Goal: Register for event/course

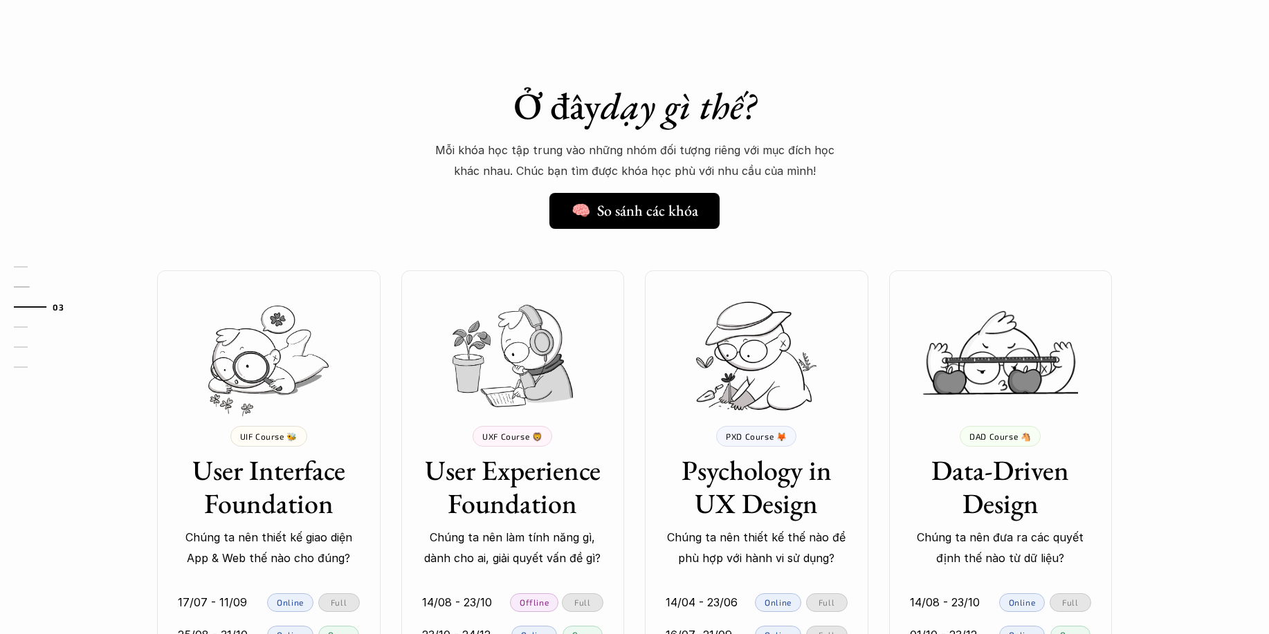
scroll to position [1245, 0]
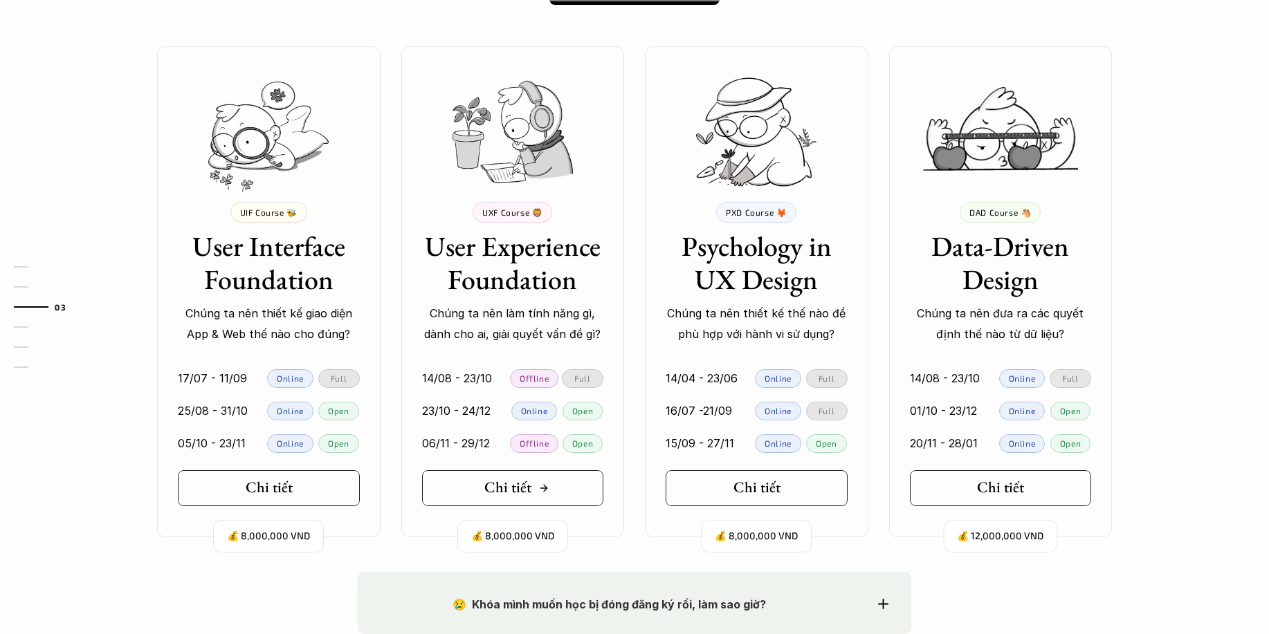
click at [500, 487] on h5 "Chi tiết" at bounding box center [507, 488] width 47 height 18
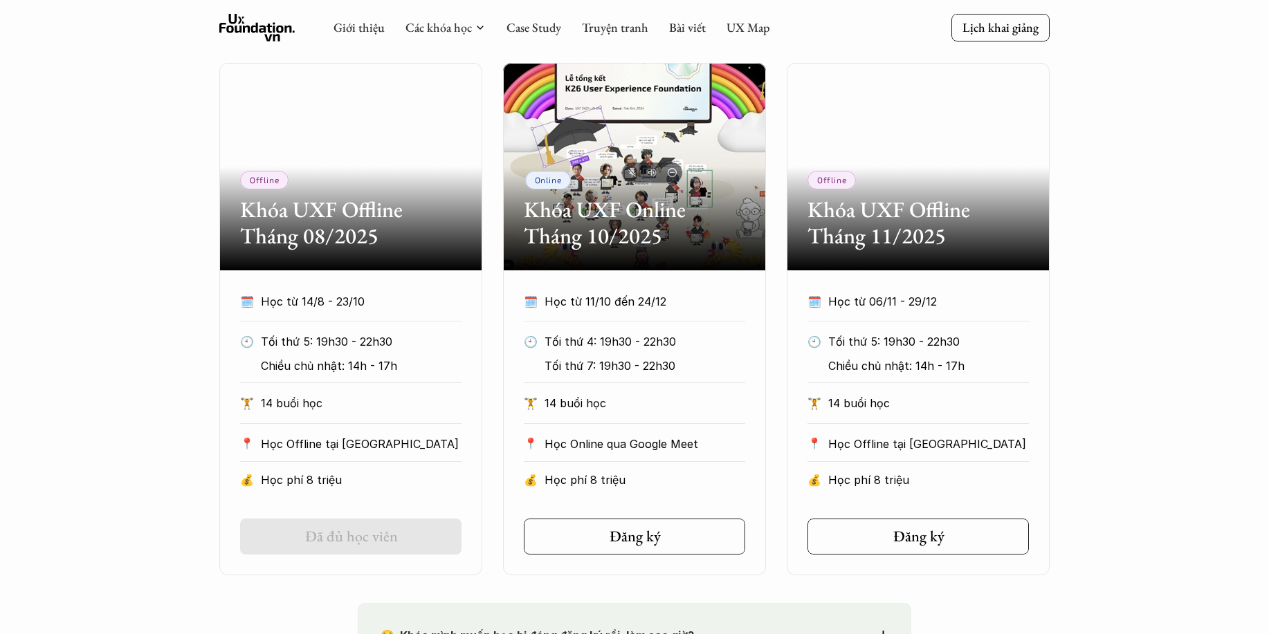
scroll to position [623, 0]
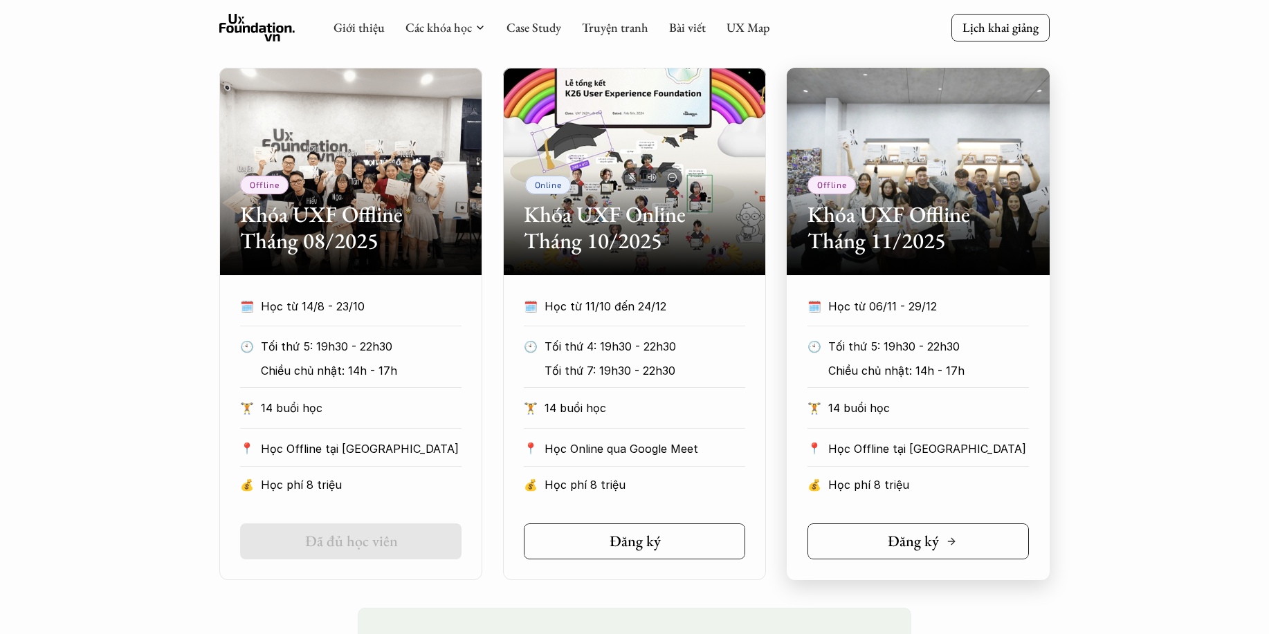
click at [1006, 540] on link "Đăng ký" at bounding box center [917, 542] width 221 height 36
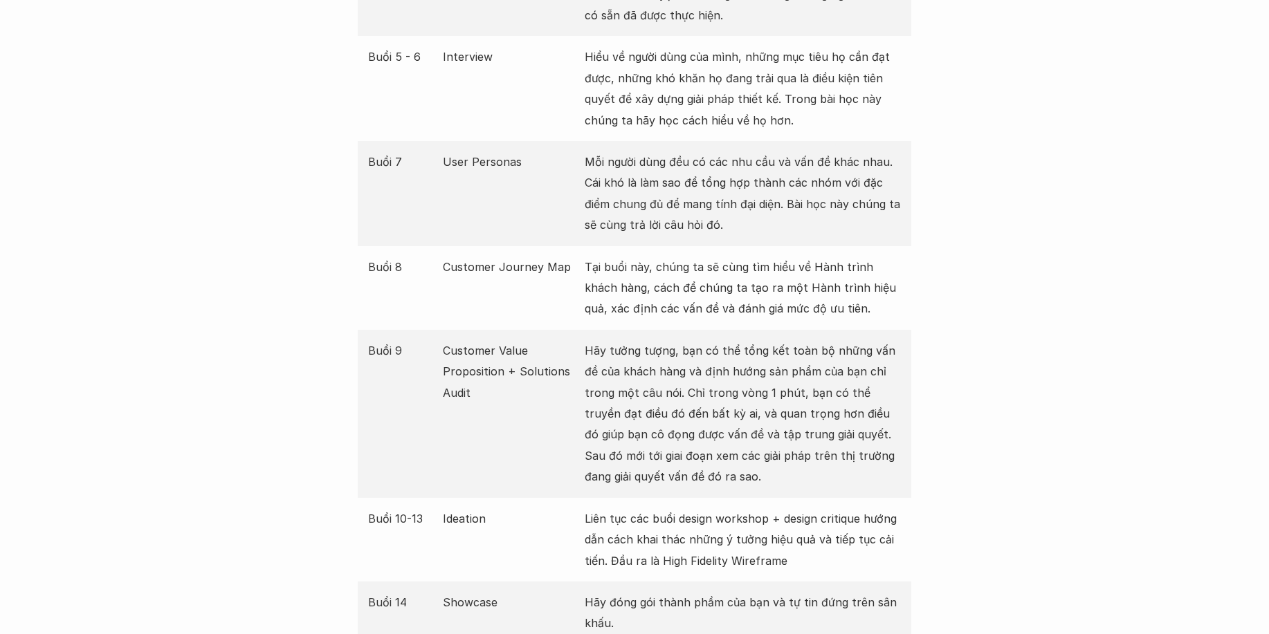
scroll to position [2353, 0]
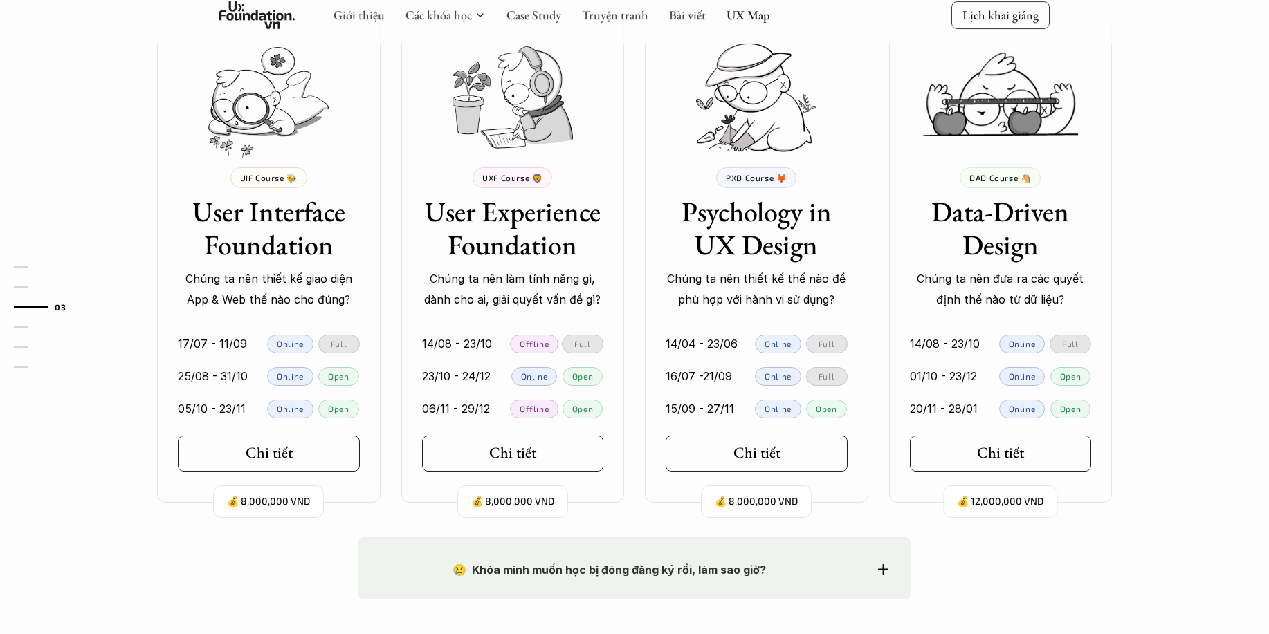
scroll to position [1315, 0]
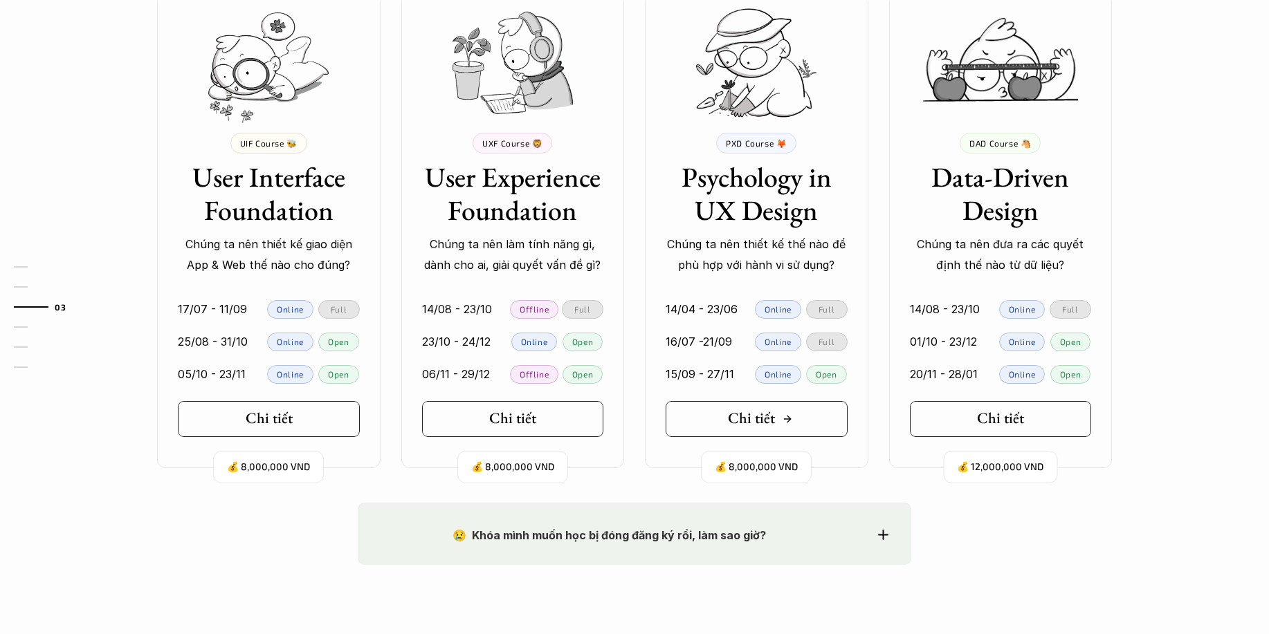
click at [798, 422] on link "Chi tiết" at bounding box center [757, 419] width 182 height 36
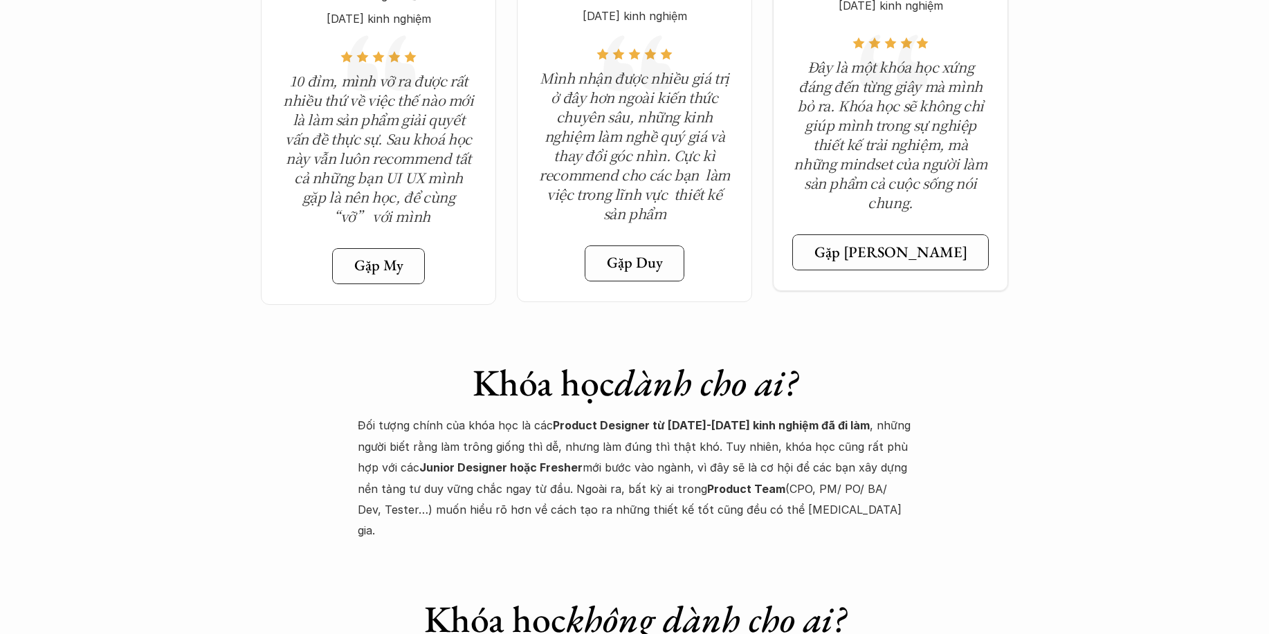
scroll to position [5466, 0]
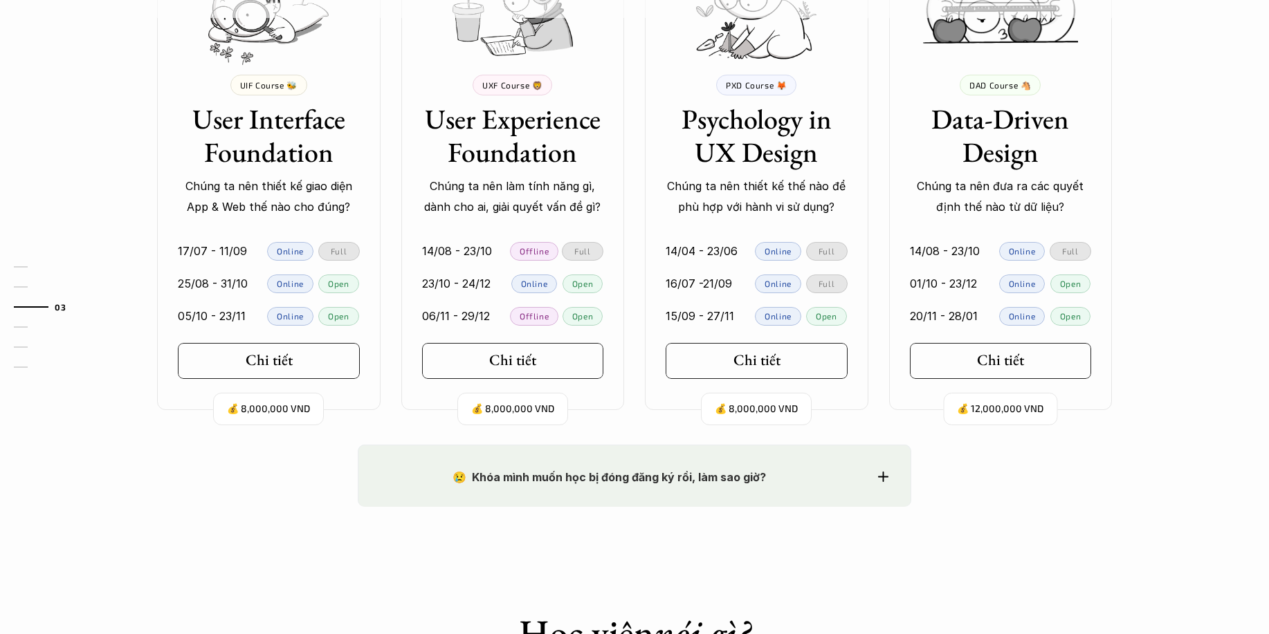
scroll to position [1453, 0]
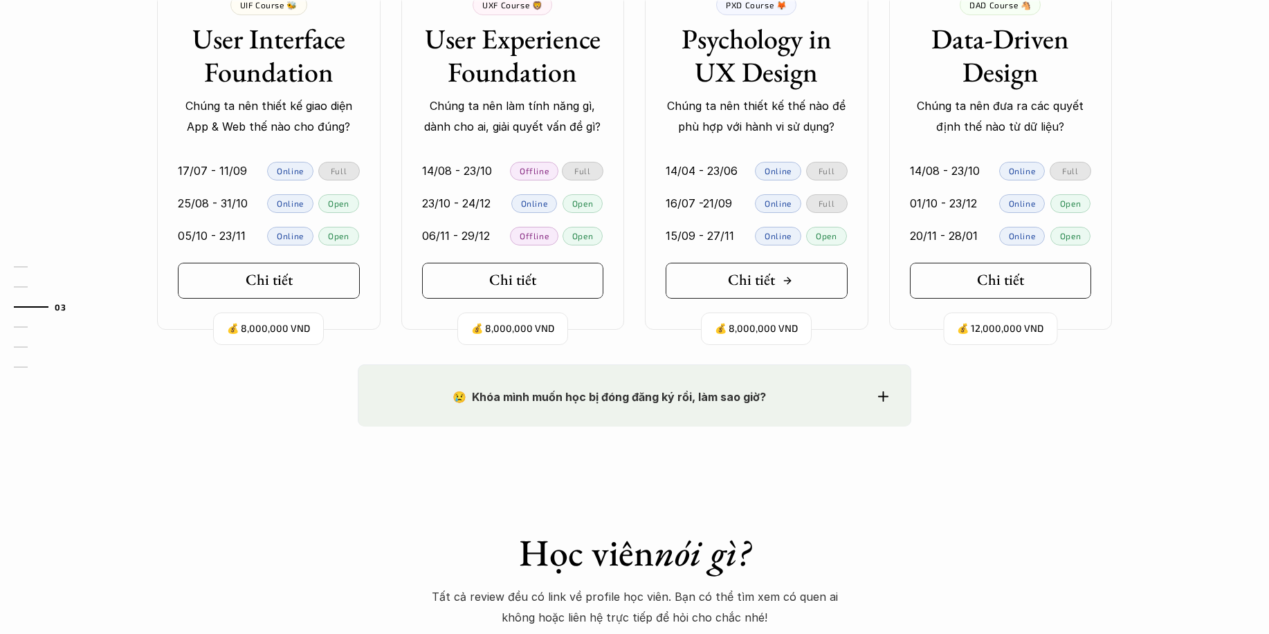
click at [825, 284] on link "Chi tiết" at bounding box center [757, 281] width 182 height 36
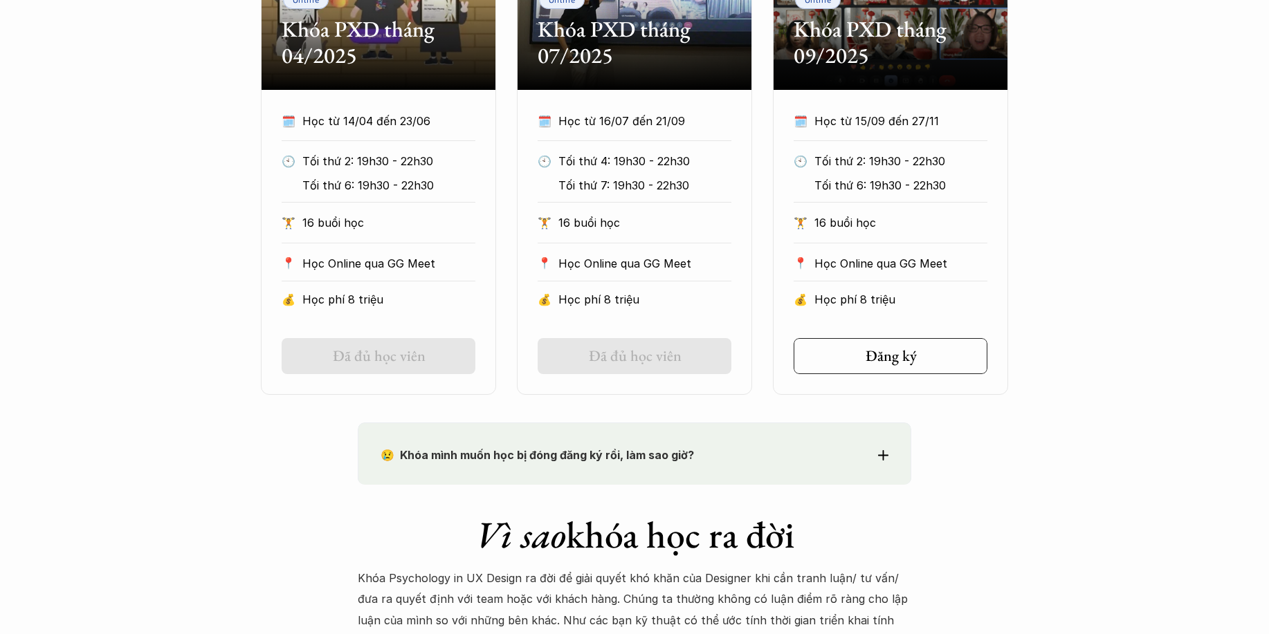
scroll to position [830, 0]
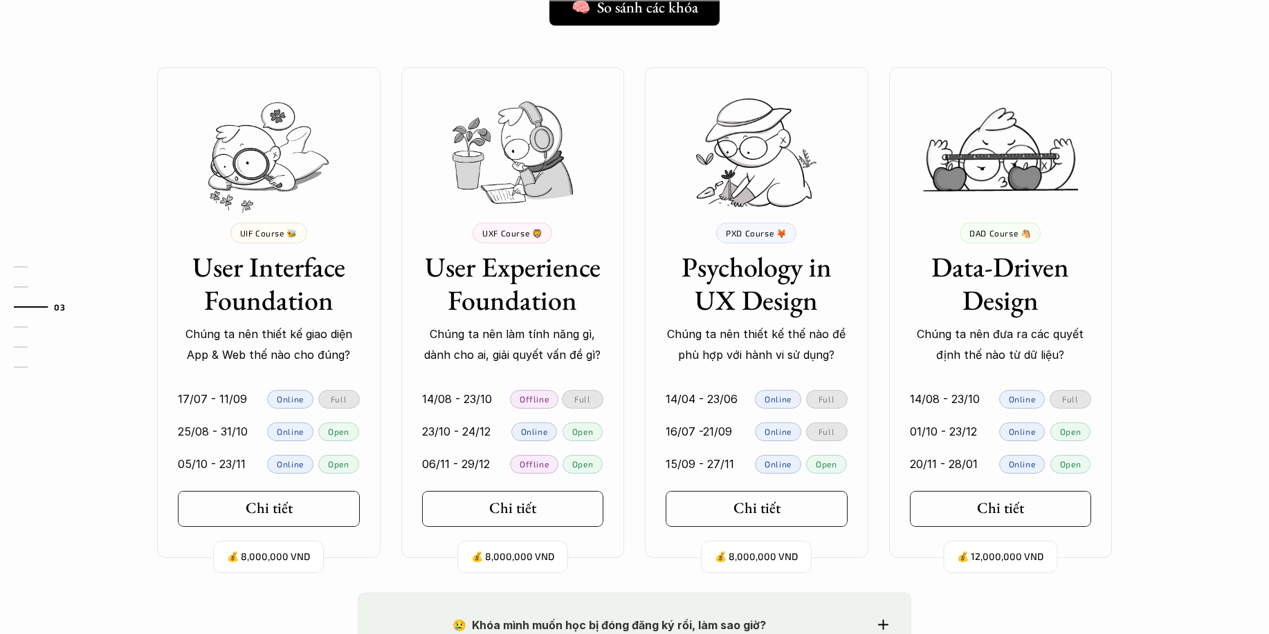
scroll to position [1315, 0]
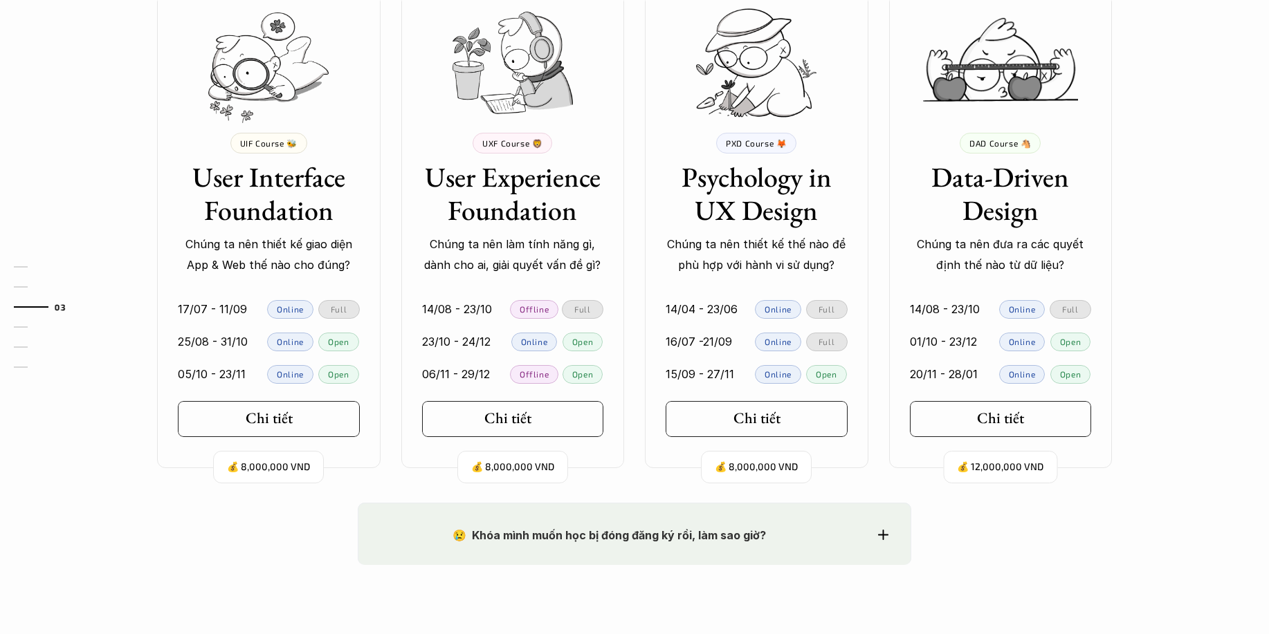
click at [577, 417] on link "Chi tiết" at bounding box center [513, 419] width 182 height 36
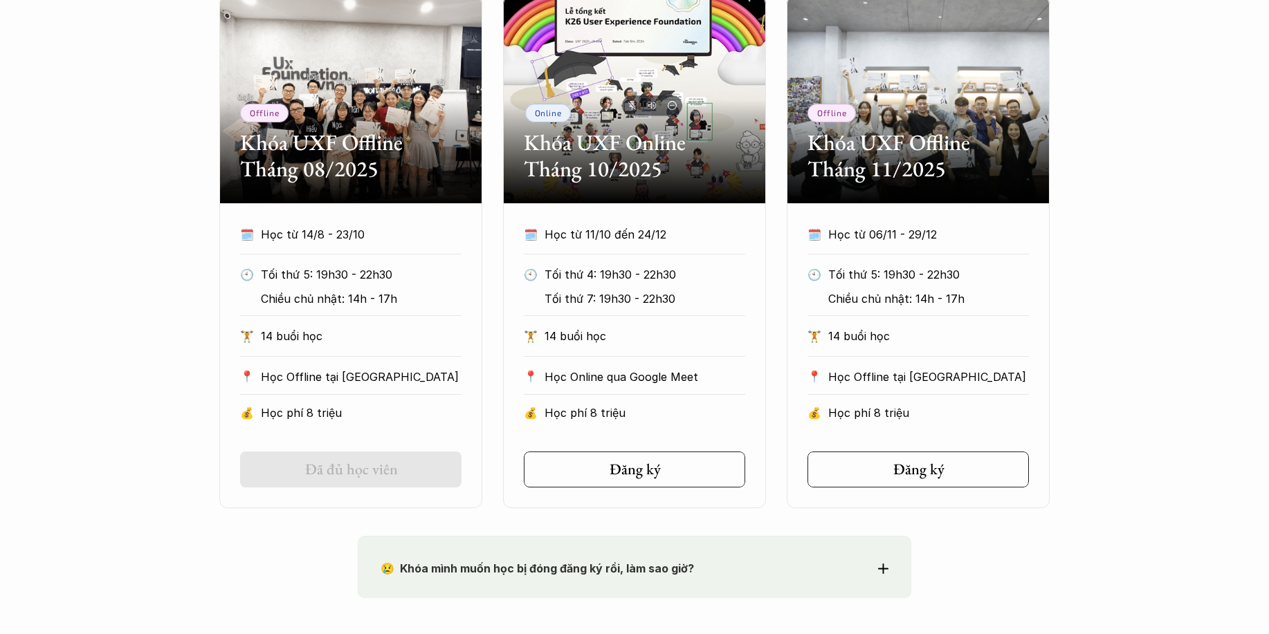
scroll to position [761, 0]
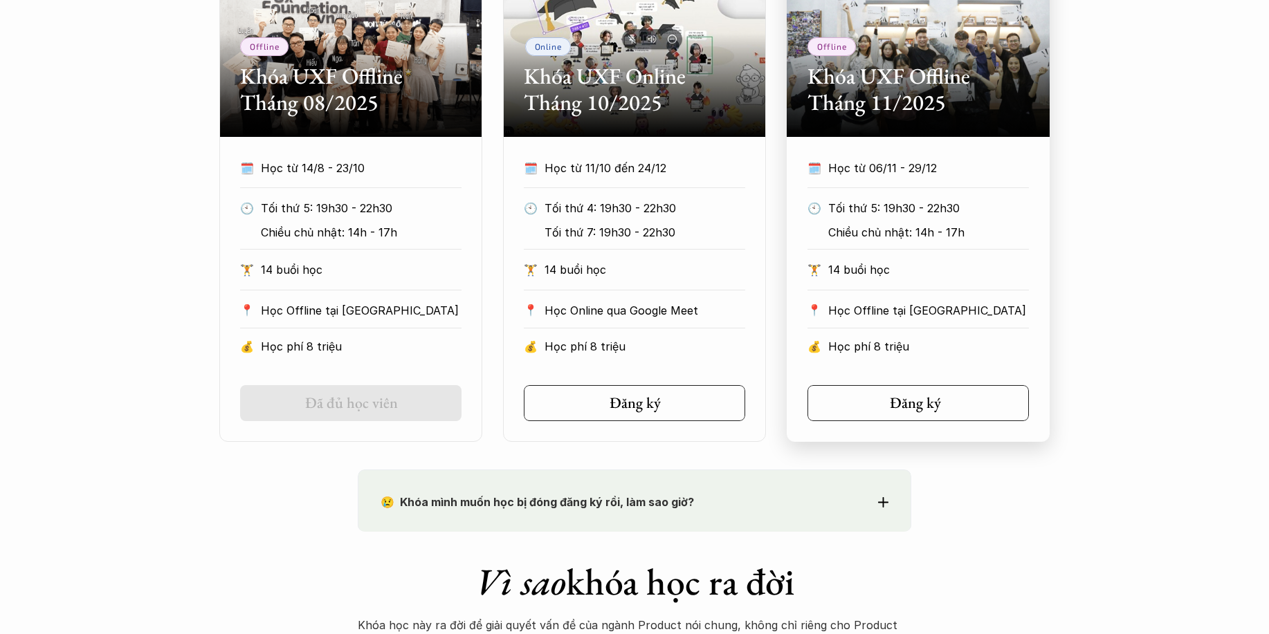
click at [945, 410] on div "Đăng ký" at bounding box center [923, 403] width 66 height 18
drag, startPoint x: 905, startPoint y: 175, endPoint x: 866, endPoint y: 175, distance: 39.4
click at [866, 175] on p "Học từ 06/11 - 29/12" at bounding box center [928, 168] width 201 height 21
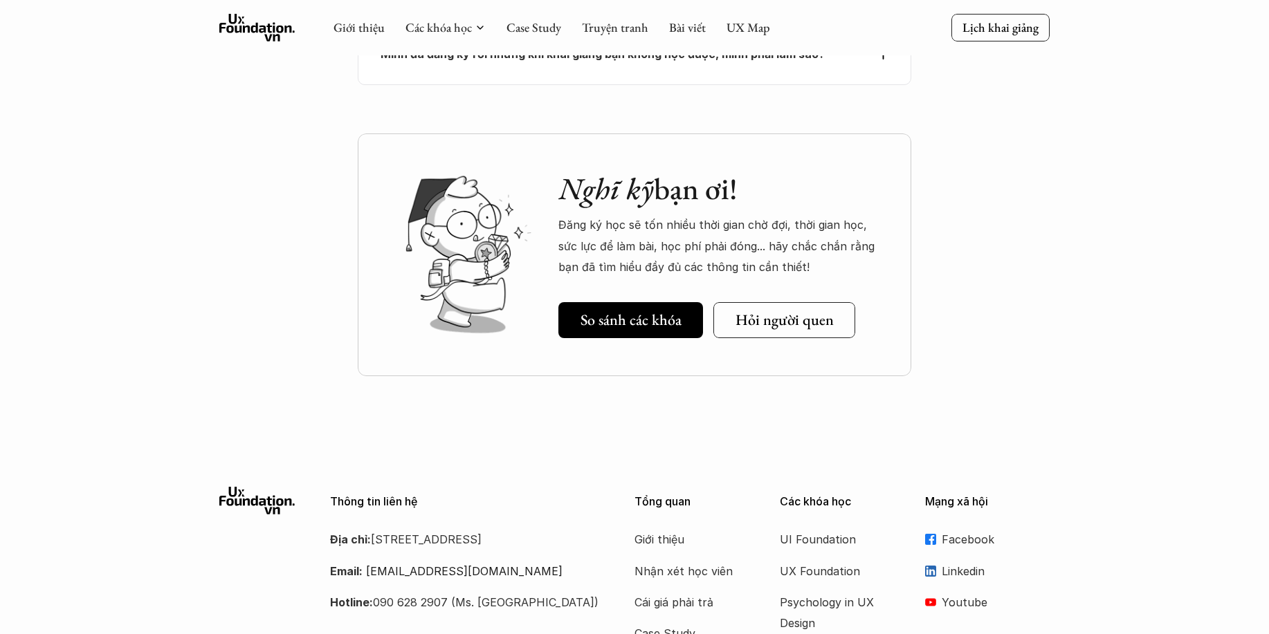
scroll to position [6460, 0]
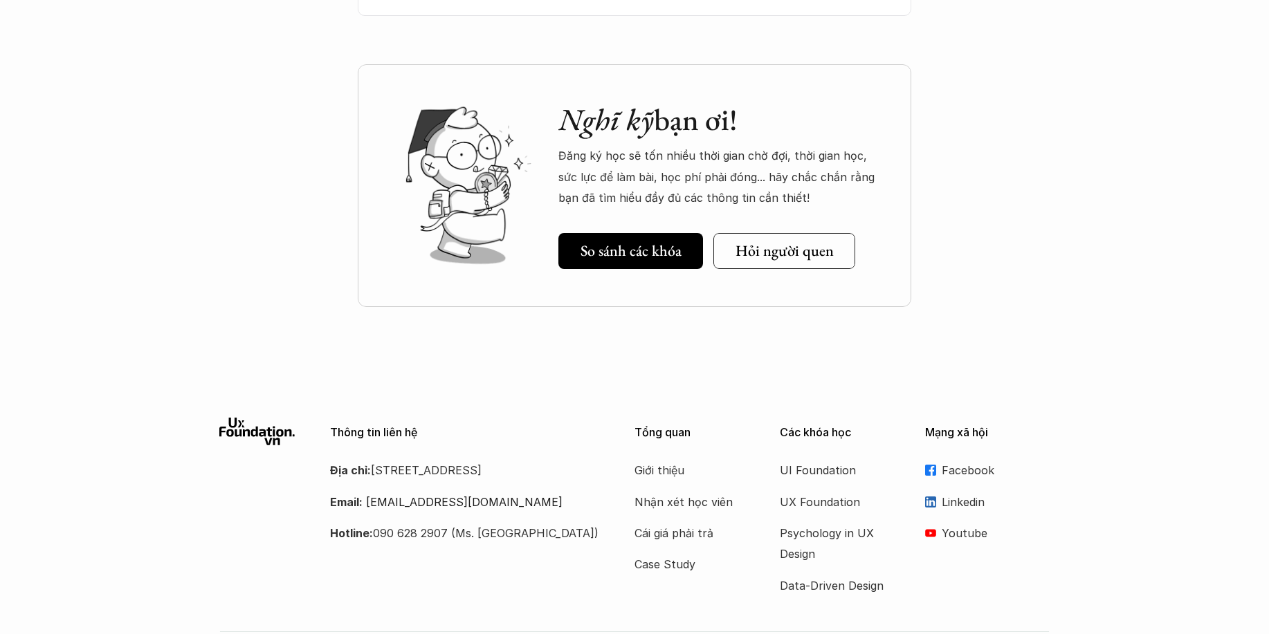
click at [473, 460] on p "Địa chỉ: Tầng 6, số 116 Trung Liệt, phường Trung Liệt, quận Đống Đa" at bounding box center [465, 470] width 270 height 21
click at [471, 460] on p "Địa chỉ: Tầng 6, số 116 Trung Liệt, phường Trung Liệt, quận Đống Đa" at bounding box center [465, 470] width 270 height 21
click at [435, 460] on p "Địa chỉ: Tầng 6, số 116 Trung Liệt, phường Trung Liệt, quận Đống Đa" at bounding box center [465, 470] width 270 height 21
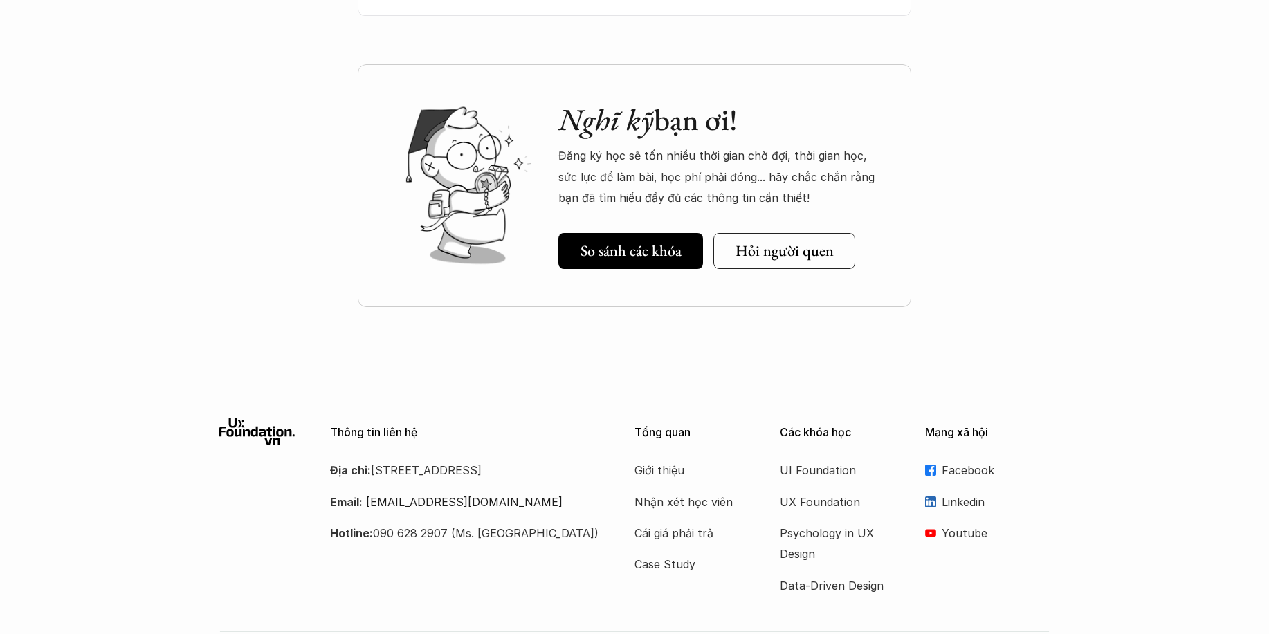
click at [373, 460] on p "Địa chỉ: Tầng 6, số 116 Trung Liệt, phường Trung Liệt, quận Đống Đa" at bounding box center [465, 470] width 270 height 21
click at [470, 460] on p "Địa chỉ: Tầng 6, số 116 Trung Liệt, phường Trung Liệt, quận Đống Đa" at bounding box center [465, 470] width 270 height 21
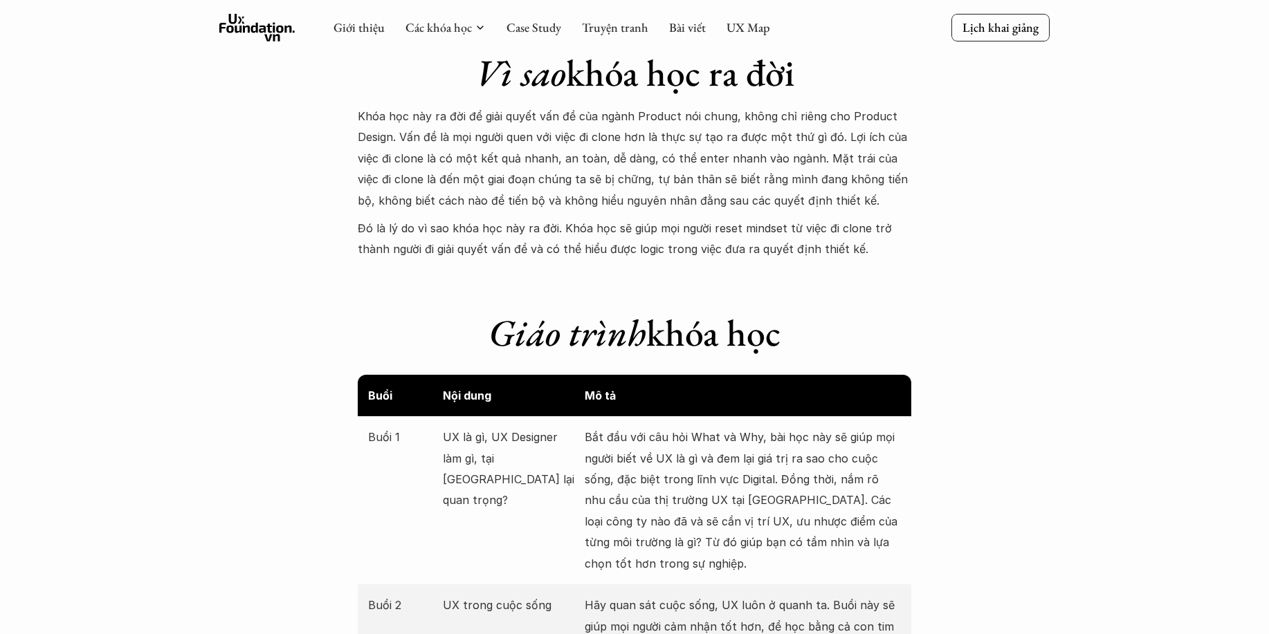
scroll to position [786, 0]
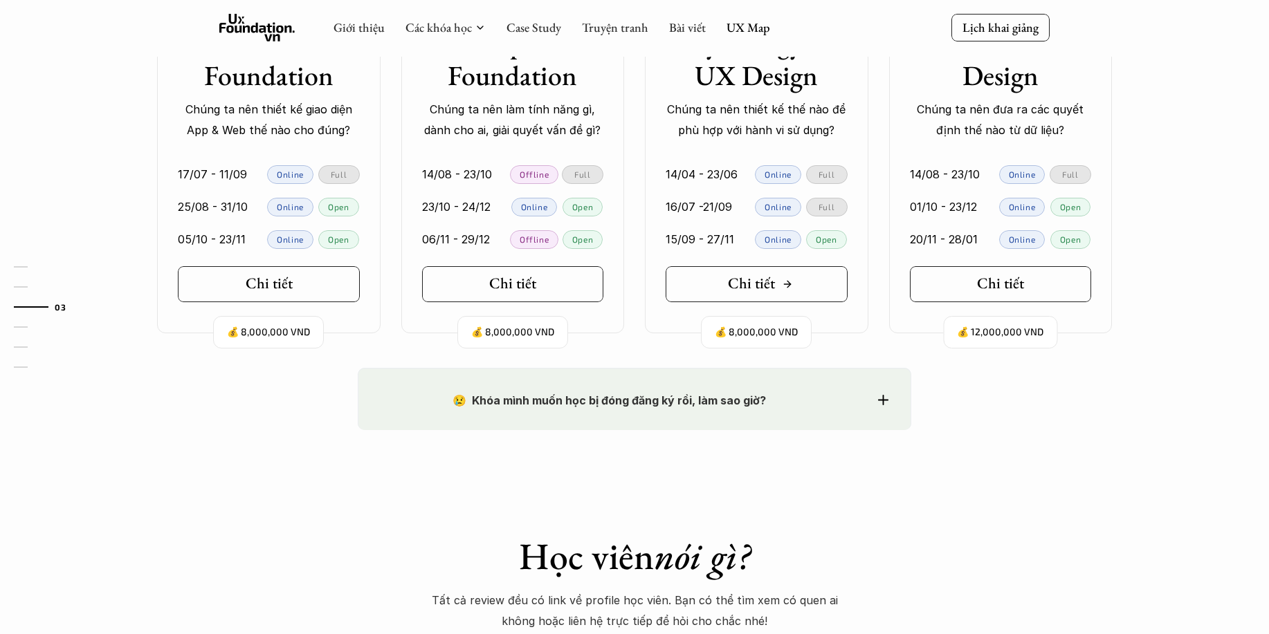
scroll to position [1384, 0]
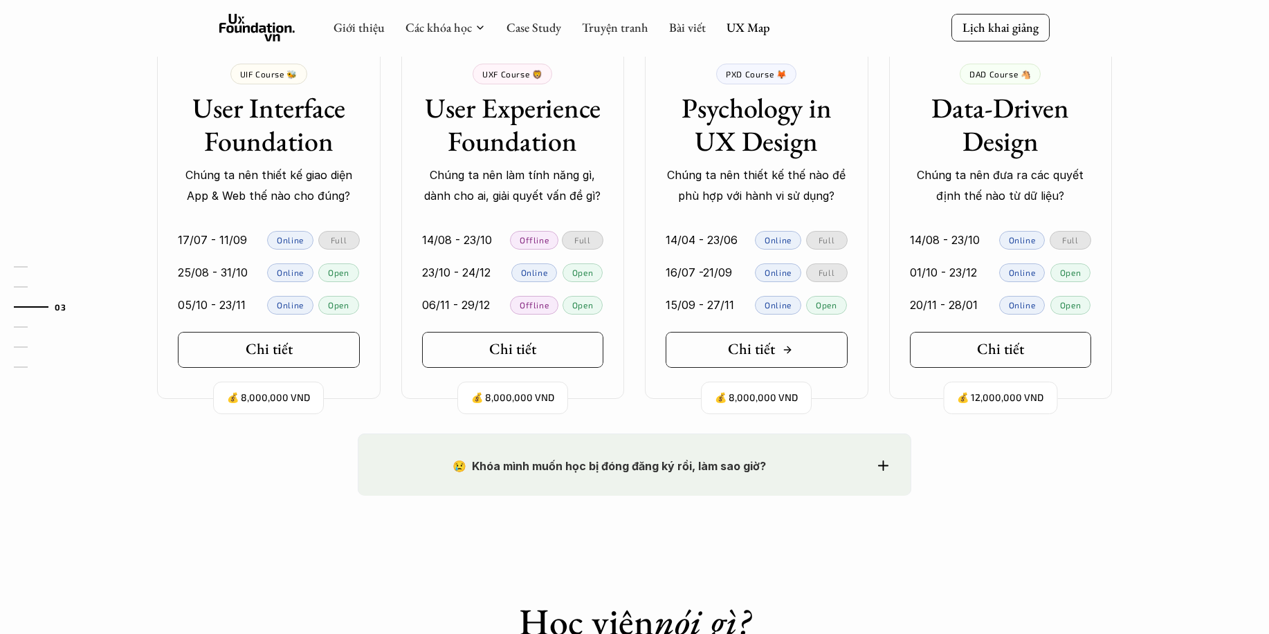
click at [798, 356] on link "Chi tiết" at bounding box center [757, 350] width 182 height 36
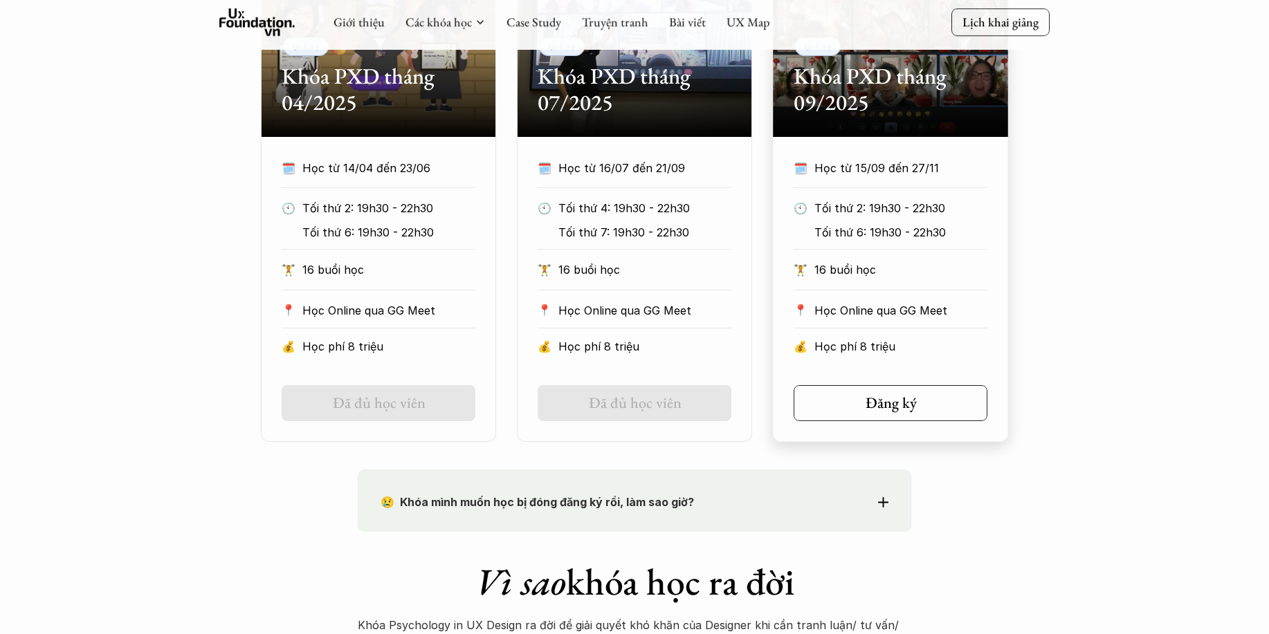
scroll to position [830, 0]
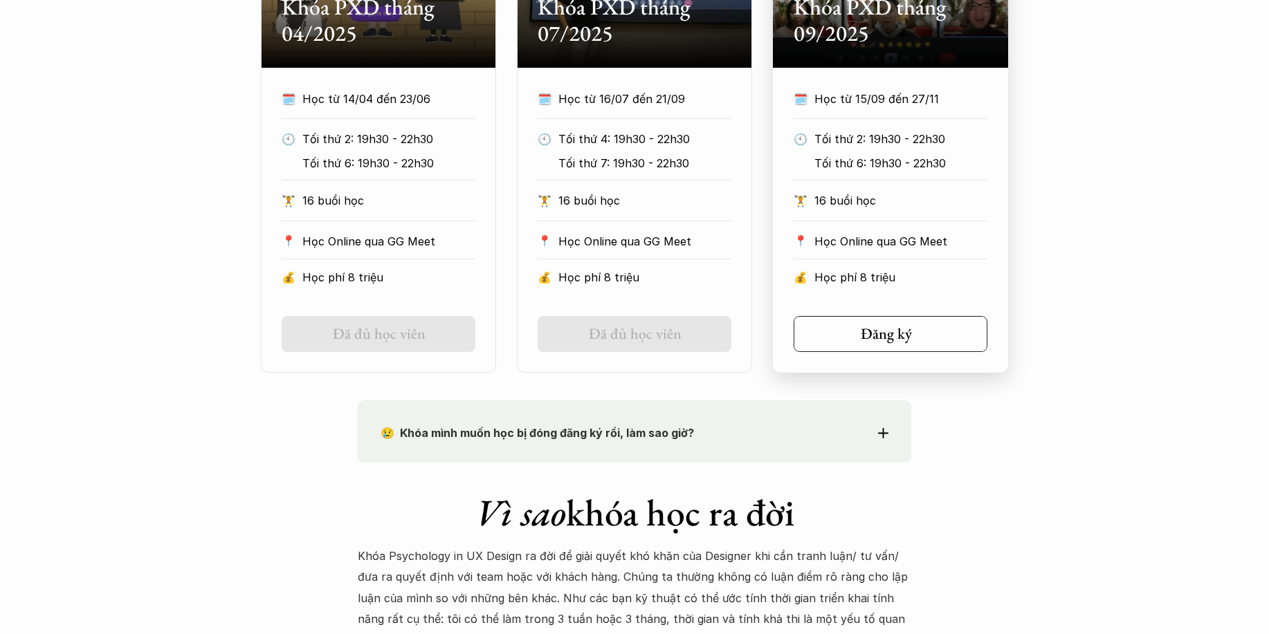
click at [953, 347] on link "Đăng ký" at bounding box center [891, 334] width 194 height 36
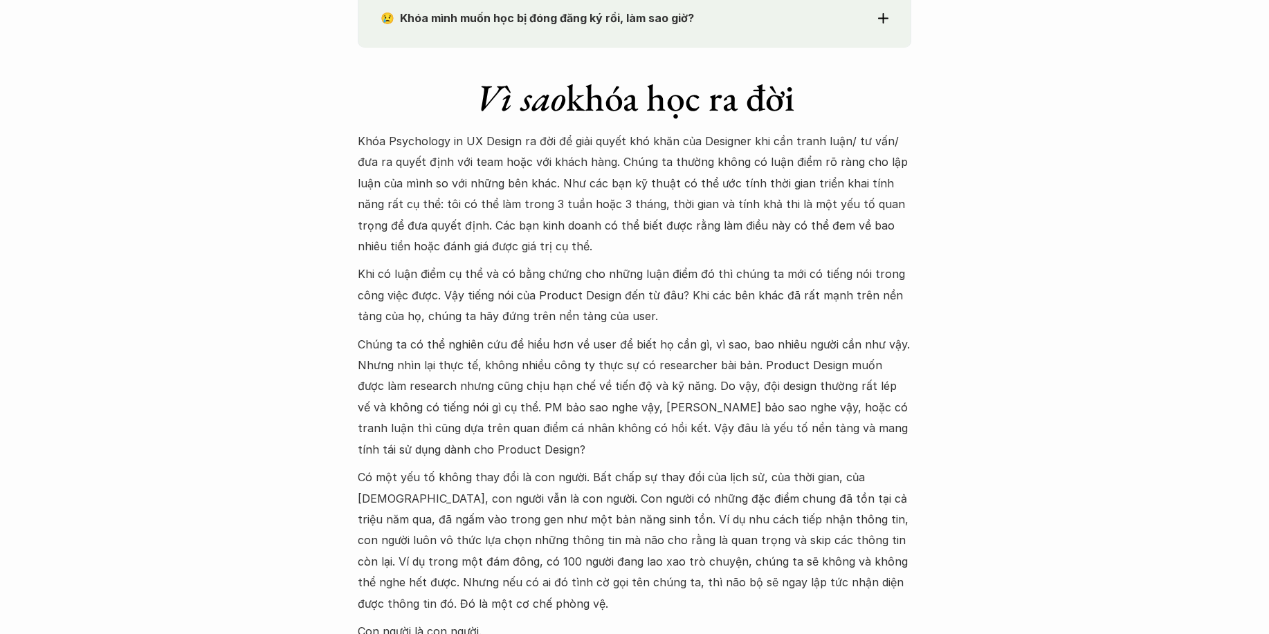
scroll to position [1799, 0]
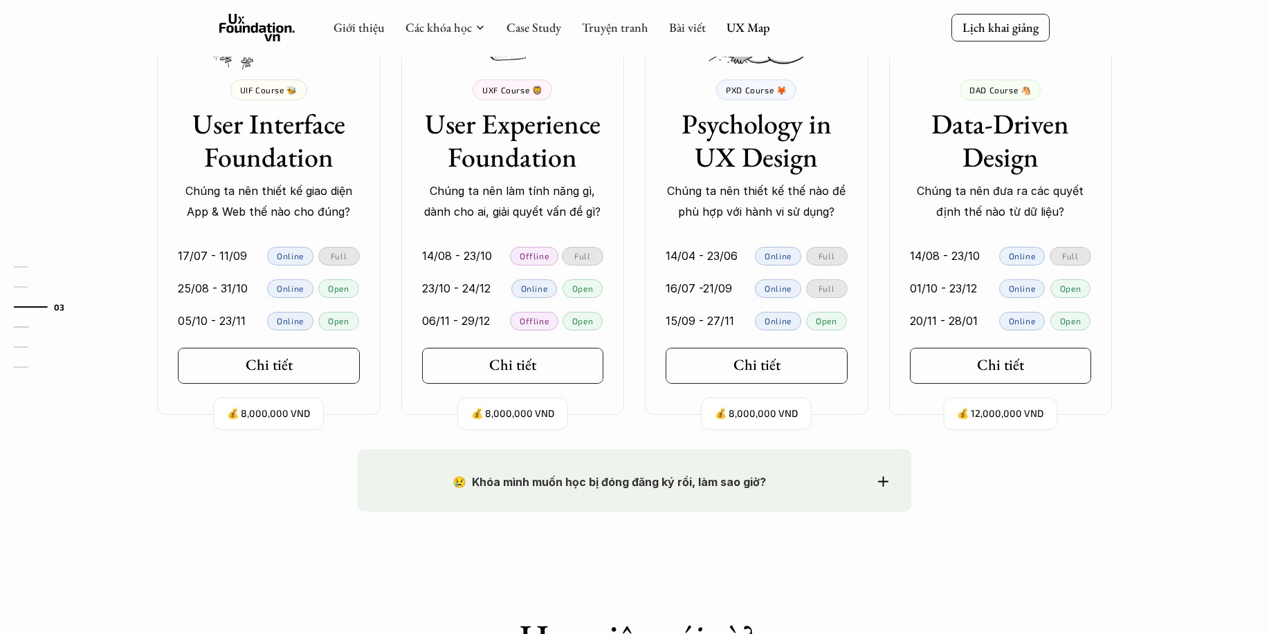
scroll to position [1245, 0]
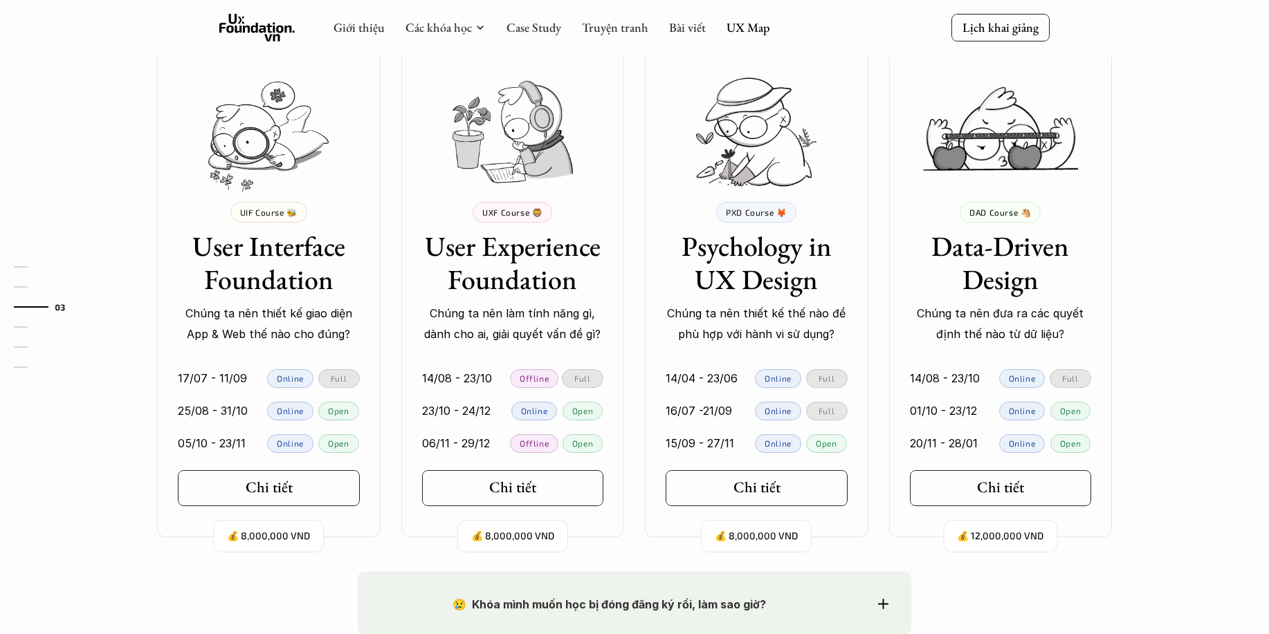
click at [754, 461] on div "💰 8,000,000 VND PXD Course 🦊 Psychology in UX Design Chúng ta nên thiết kế thế …" at bounding box center [756, 291] width 223 height 491
click at [738, 479] on h5 "Chi tiết" at bounding box center [752, 488] width 47 height 18
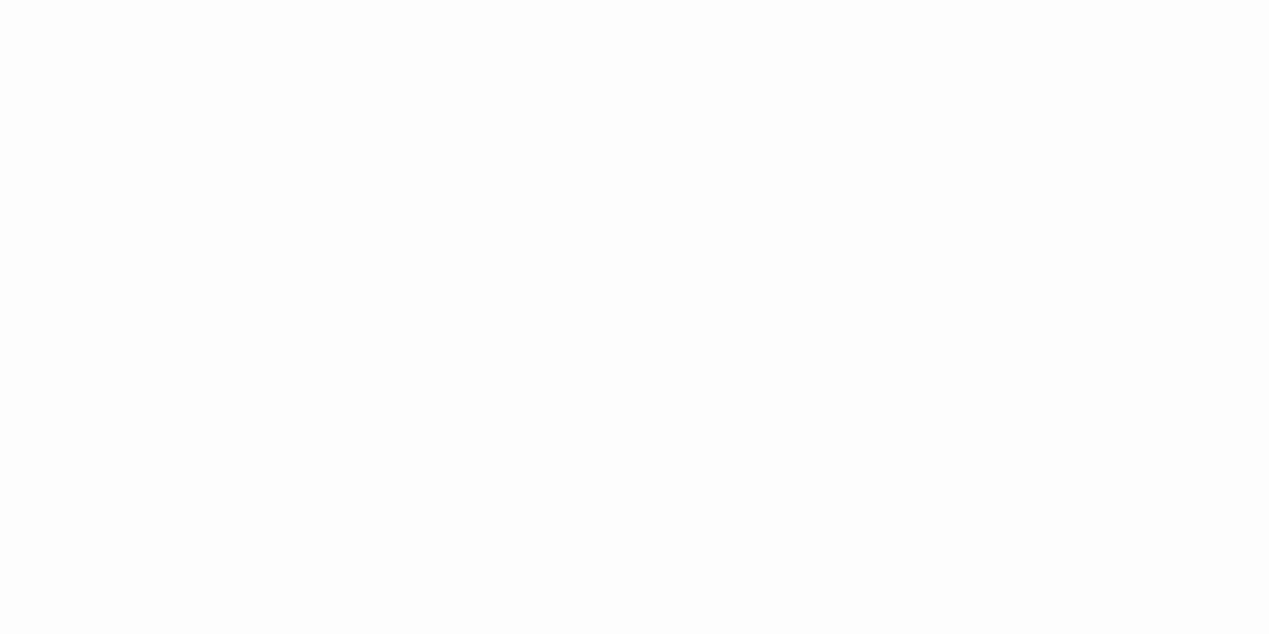
scroll to position [1077, 0]
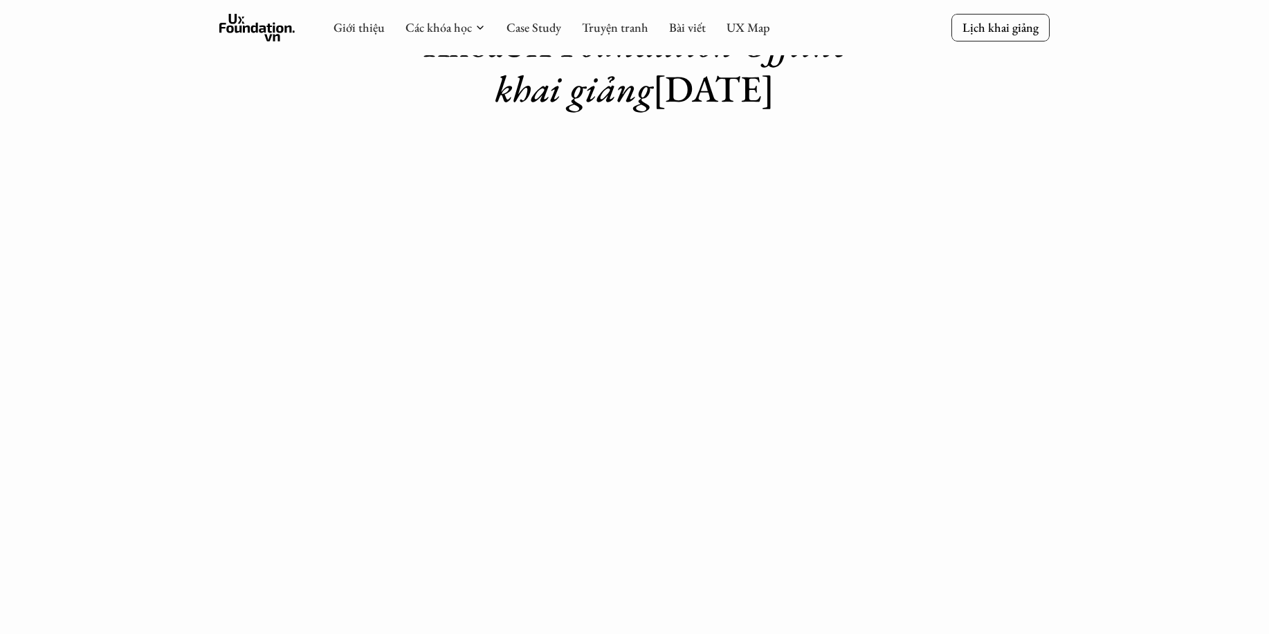
scroll to position [13, 0]
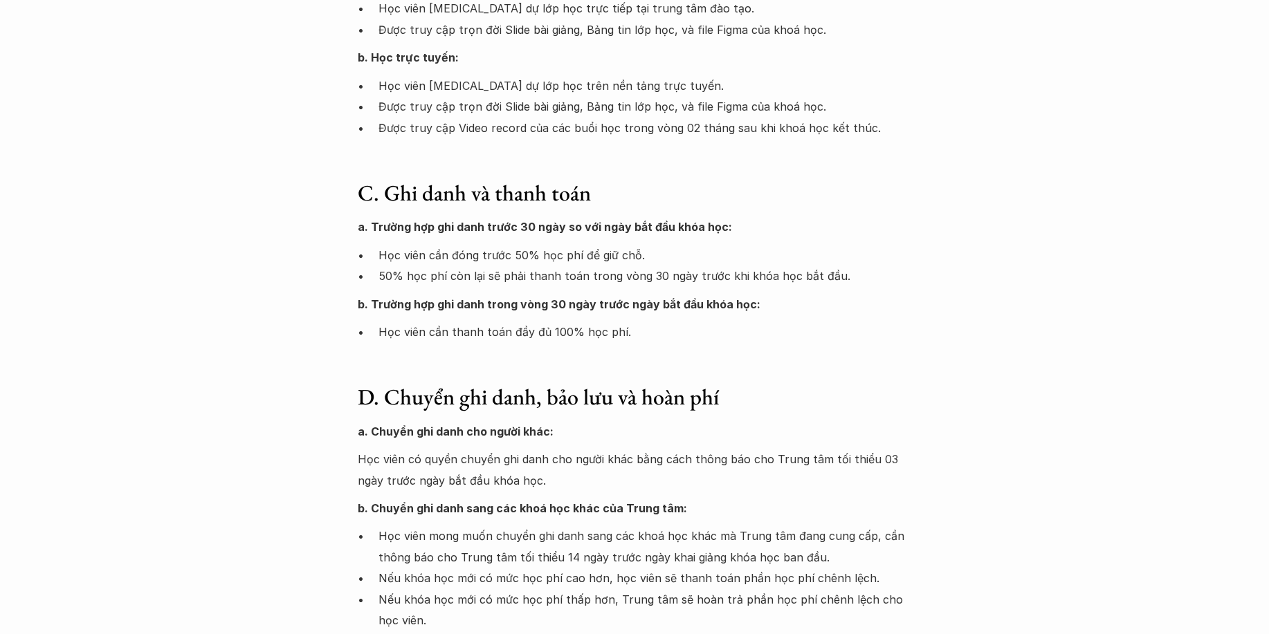
scroll to position [623, 0]
drag, startPoint x: 650, startPoint y: 250, endPoint x: 477, endPoint y: 299, distance: 179.8
click at [641, 255] on p "Học viên cần đóng trước 50% học phí để giữ chỗ." at bounding box center [644, 254] width 533 height 21
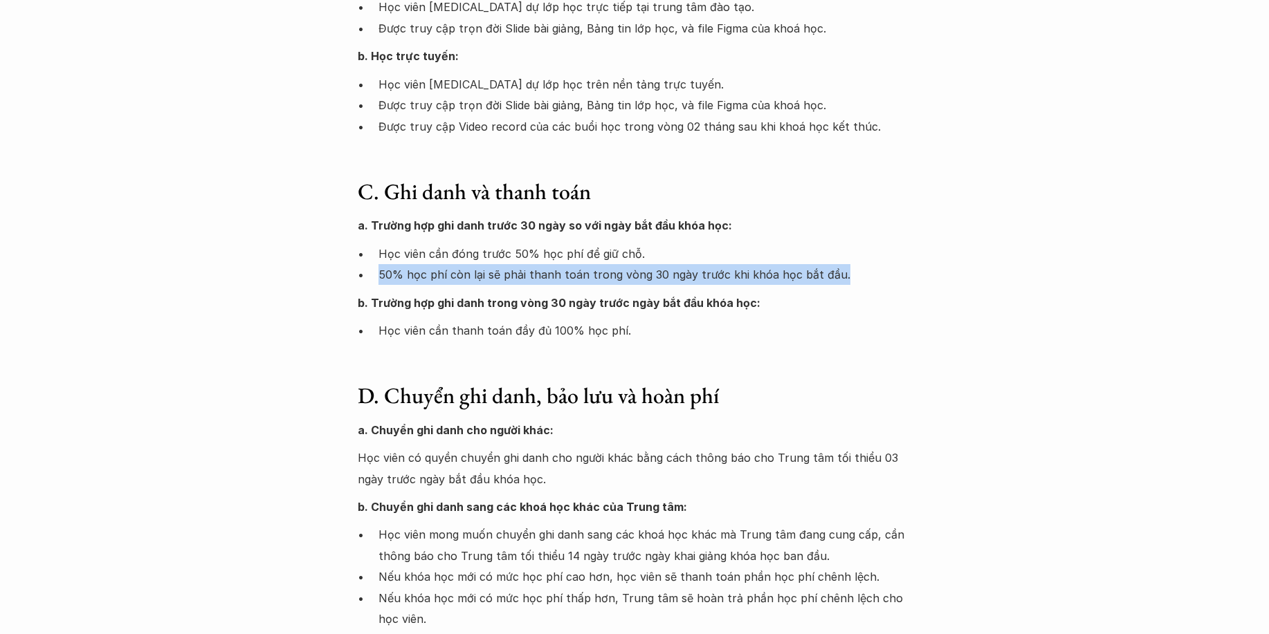
drag, startPoint x: 378, startPoint y: 277, endPoint x: 846, endPoint y: 275, distance: 467.7
click at [846, 275] on p "50% học phí còn lại sẽ phải thanh toán trong vòng 30 ngày trước khi khóa học bắ…" at bounding box center [644, 274] width 533 height 21
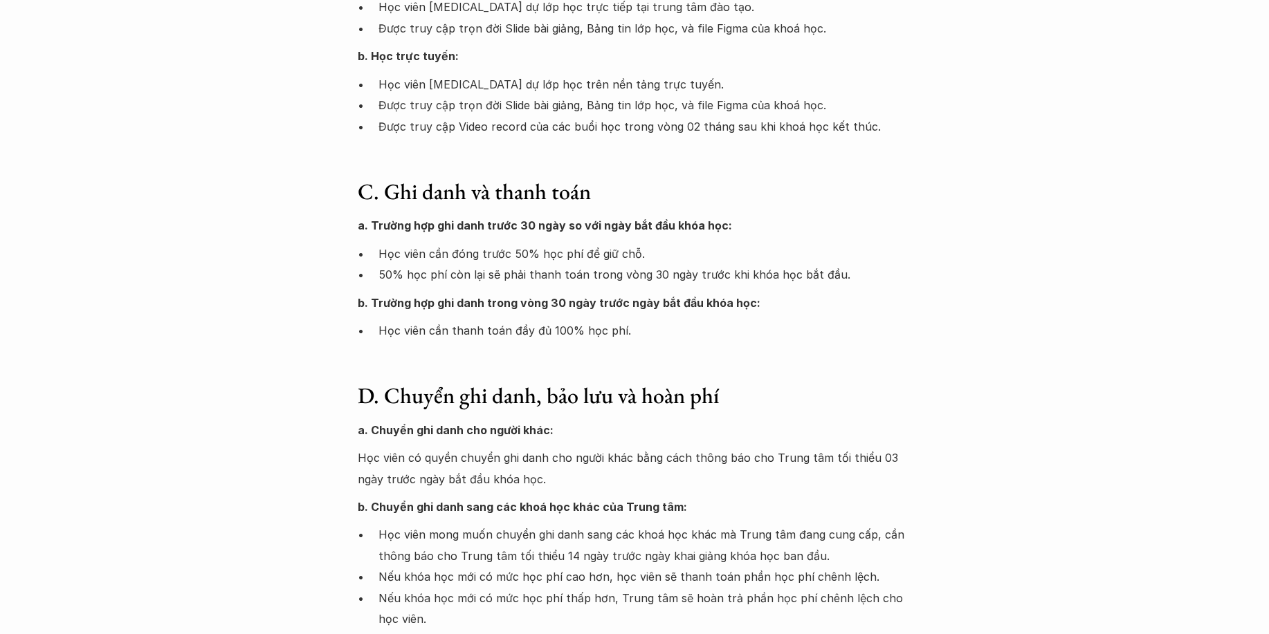
drag, startPoint x: 610, startPoint y: 311, endPoint x: 508, endPoint y: 319, distance: 102.0
click at [609, 312] on p "b. Trường hợp ghi danh trong vòng 30 ngày trước ngày bắt đầu khóa học:" at bounding box center [635, 303] width 554 height 21
click at [505, 314] on div "a. Trường hợp ghi danh trước 30 ngày so với ngày bắt đầu khóa học: Học viên cần…" at bounding box center [635, 278] width 554 height 126
drag, startPoint x: 383, startPoint y: 304, endPoint x: 804, endPoint y: 302, distance: 420.7
click at [804, 302] on p "b. Trường hợp ghi danh trong vòng 30 ngày trước ngày bắt đầu khóa học:" at bounding box center [635, 303] width 554 height 21
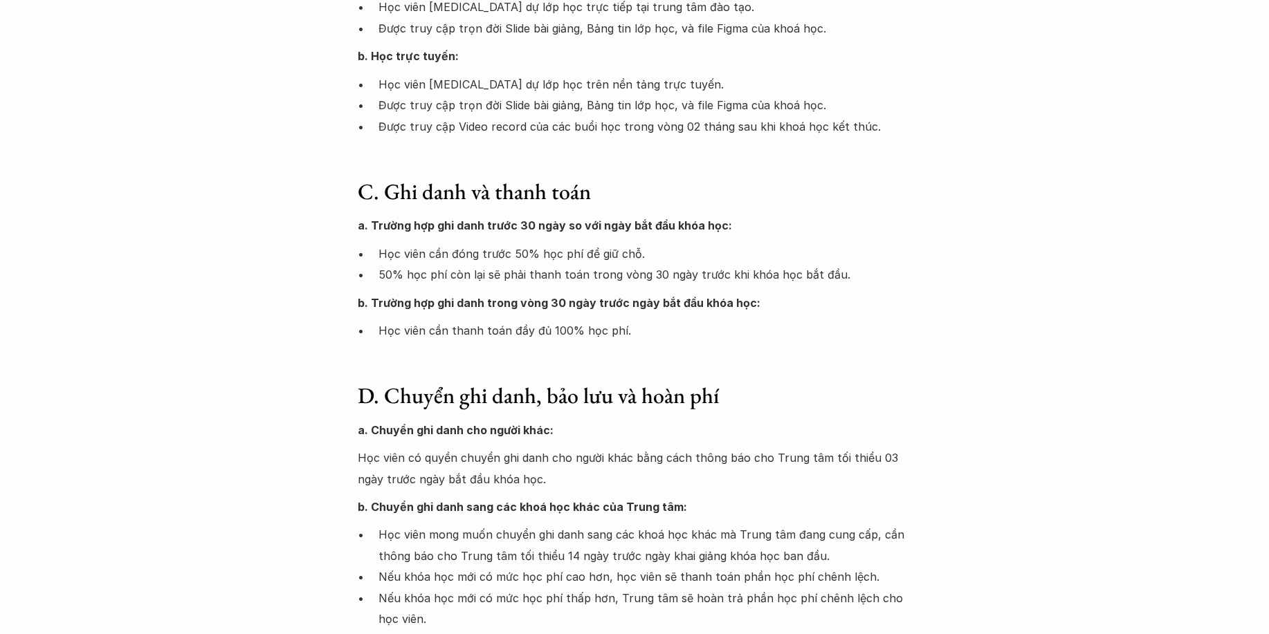
click at [790, 337] on p "Học viên cần thanh toán đầy đủ 100% học phí." at bounding box center [644, 330] width 533 height 21
drag, startPoint x: 823, startPoint y: 255, endPoint x: 888, endPoint y: 253, distance: 64.4
click at [888, 253] on p "Học viên cần đóng trước 50% học phí để giữ chỗ." at bounding box center [644, 254] width 533 height 21
click at [874, 260] on p "Học viên cần đóng trước 50% học phí để giữ chỗ." at bounding box center [644, 254] width 533 height 21
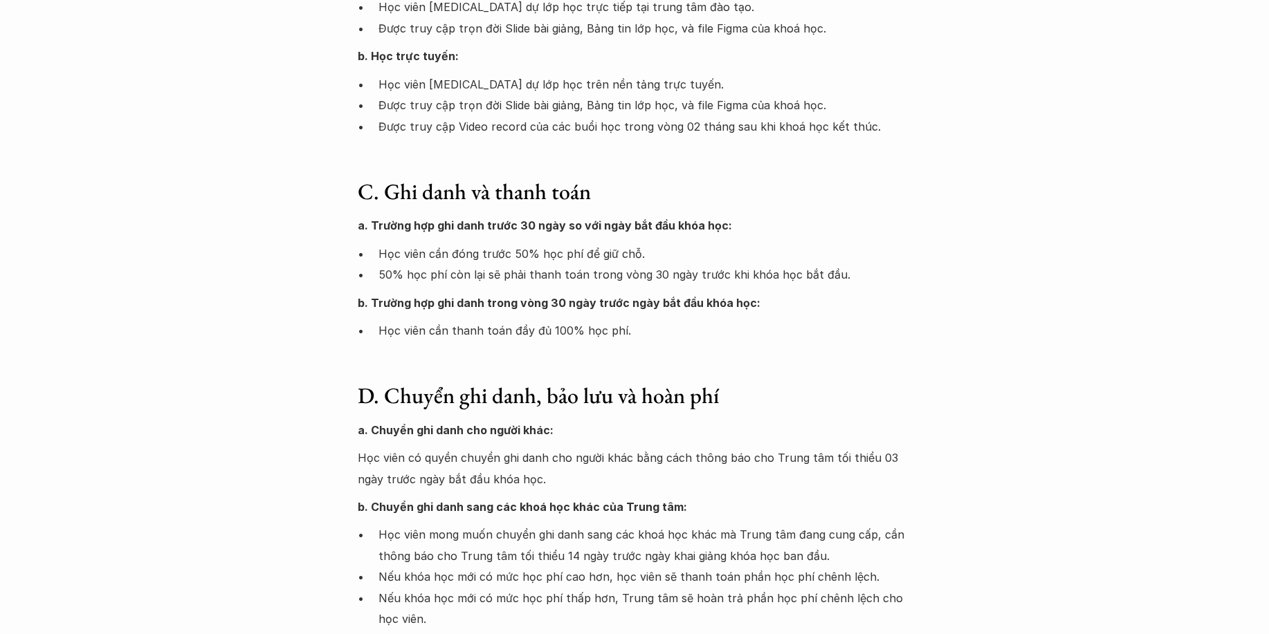
click at [874, 260] on p "Học viên cần đóng trước 50% học phí để giữ chỗ." at bounding box center [644, 254] width 533 height 21
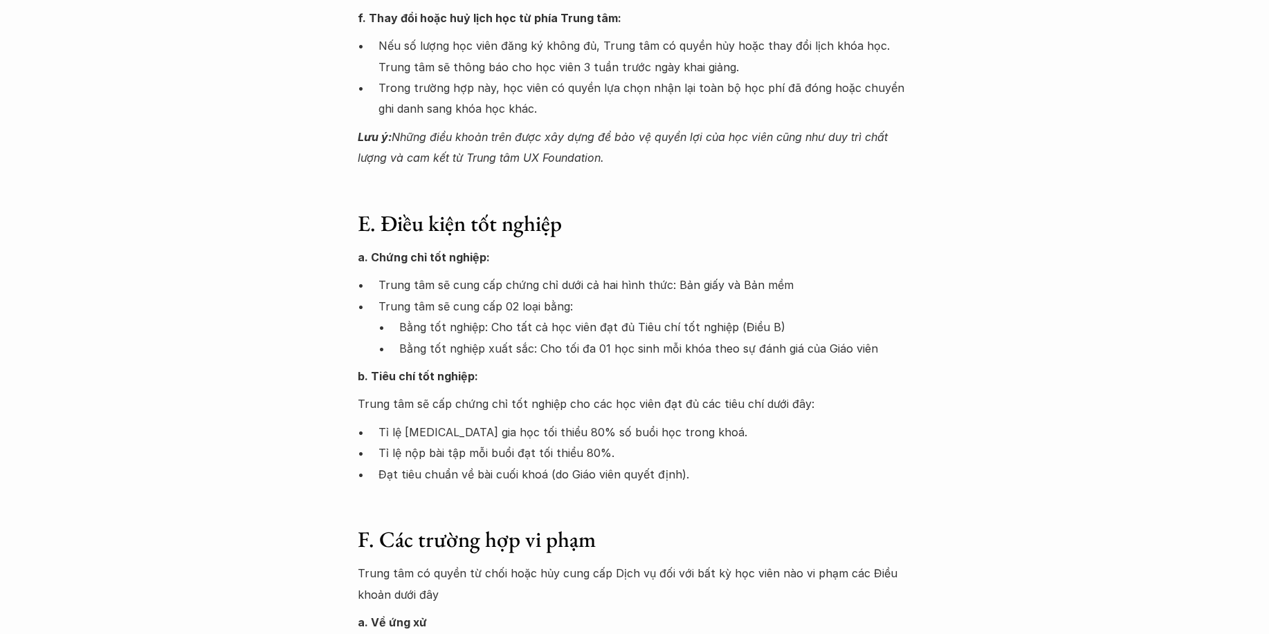
scroll to position [1868, 0]
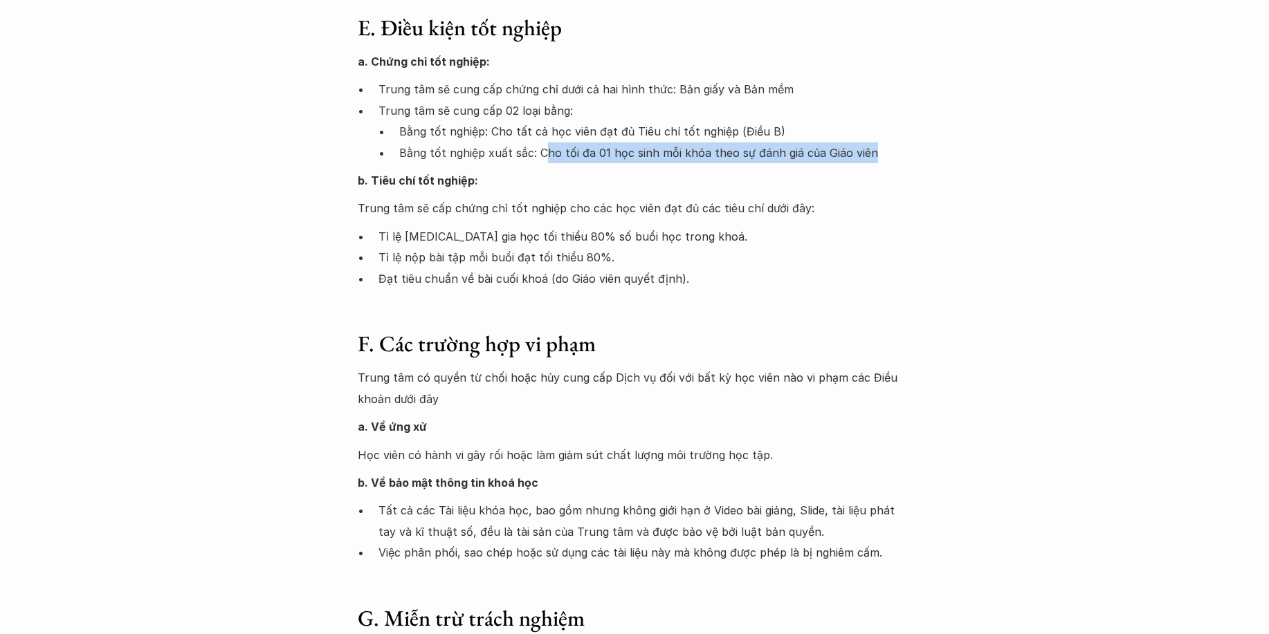
drag, startPoint x: 540, startPoint y: 133, endPoint x: 896, endPoint y: 177, distance: 358.4
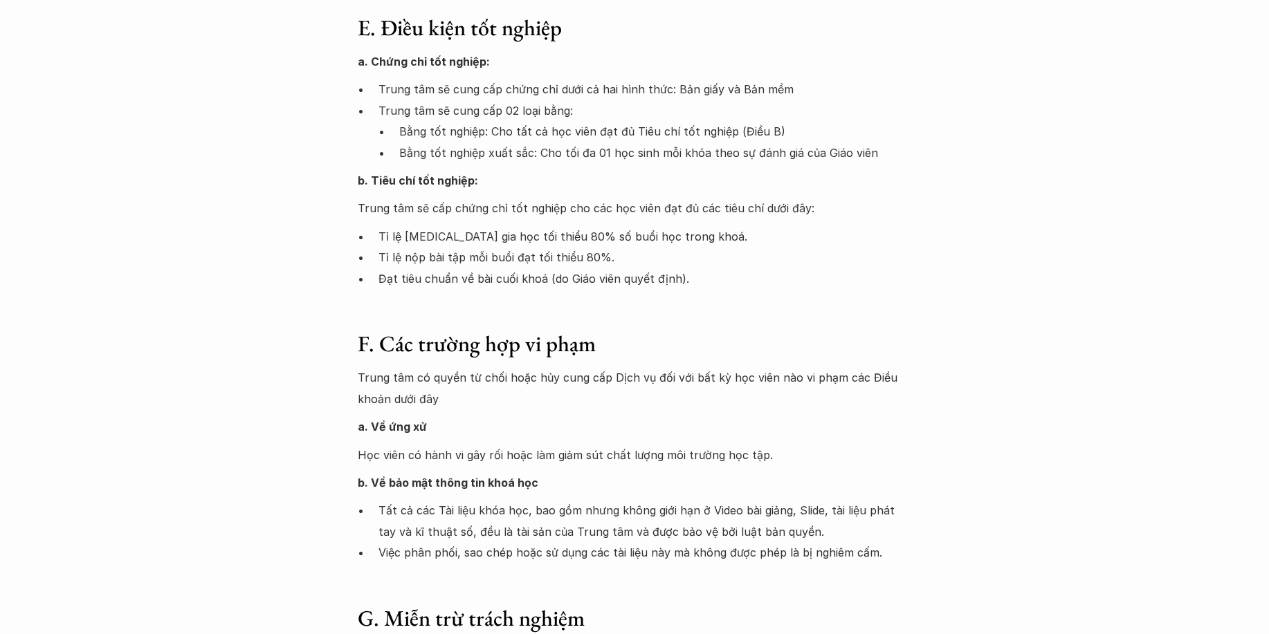
click at [896, 198] on p "Trung tâm sẽ cấp chứng chỉ tốt nghiệp cho các học viên đạt đủ các tiêu chí dưới…" at bounding box center [635, 208] width 554 height 21
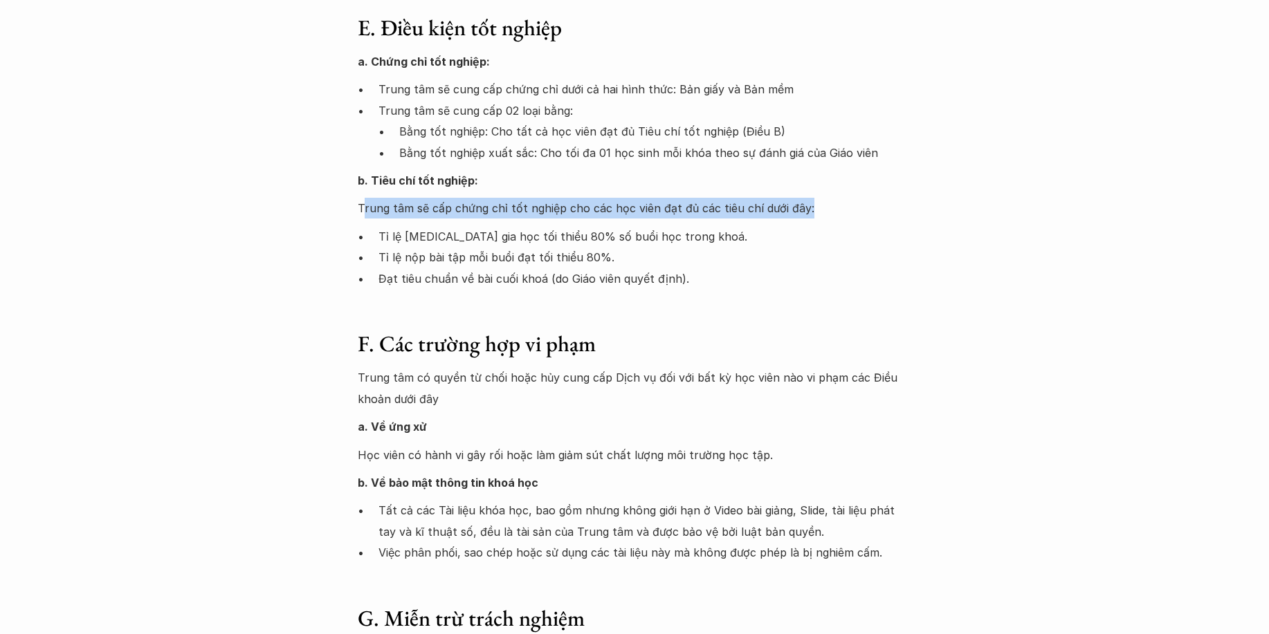
drag, startPoint x: 364, startPoint y: 188, endPoint x: 857, endPoint y: 221, distance: 493.8
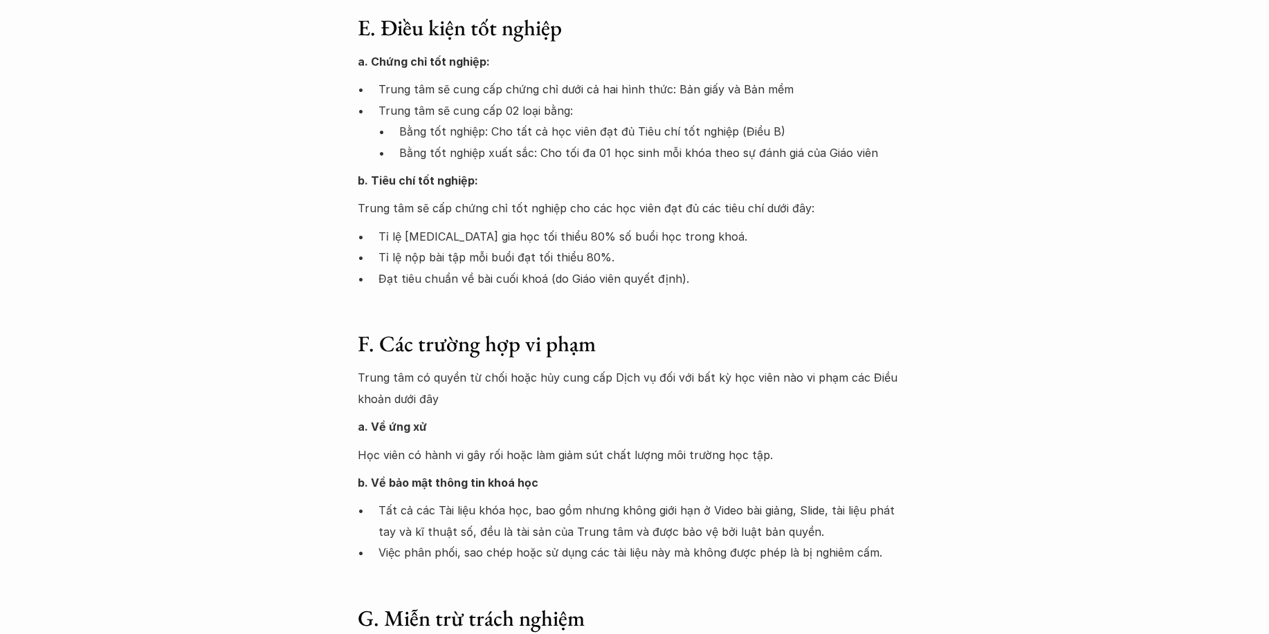
click at [843, 247] on p "Tỉ lệ nộp bài tập mỗi buổi đạt tối thiểu 80%." at bounding box center [644, 257] width 533 height 21
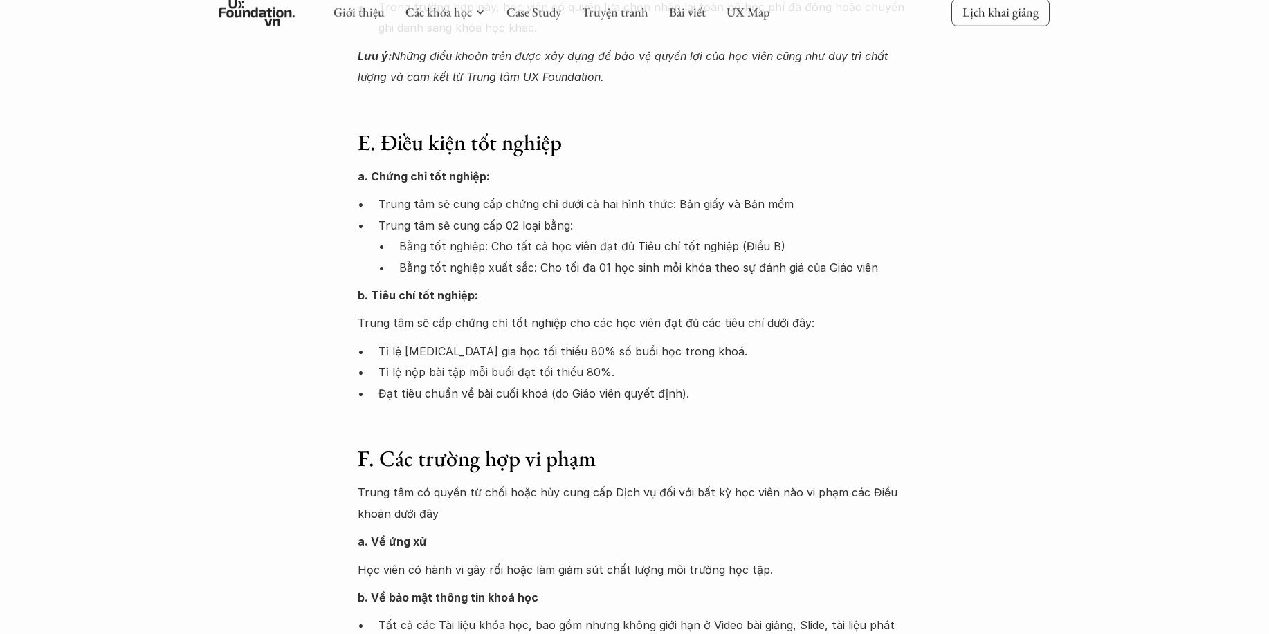
scroll to position [1730, 0]
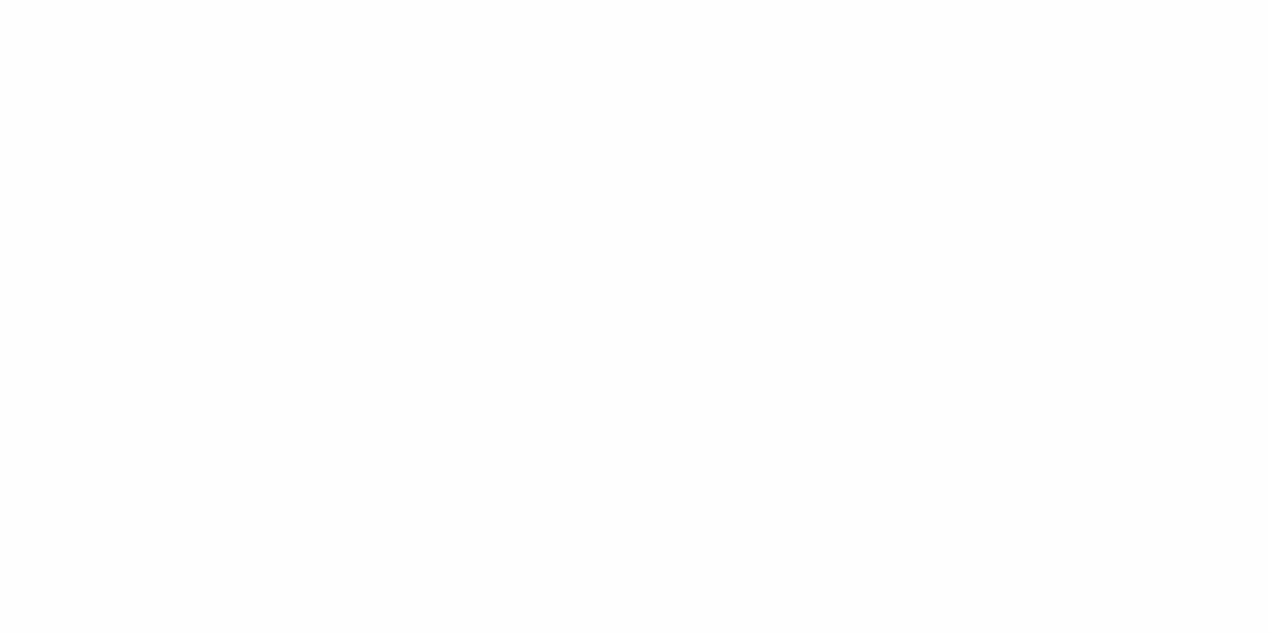
scroll to position [2115, 0]
